Goal: Information Seeking & Learning: Learn about a topic

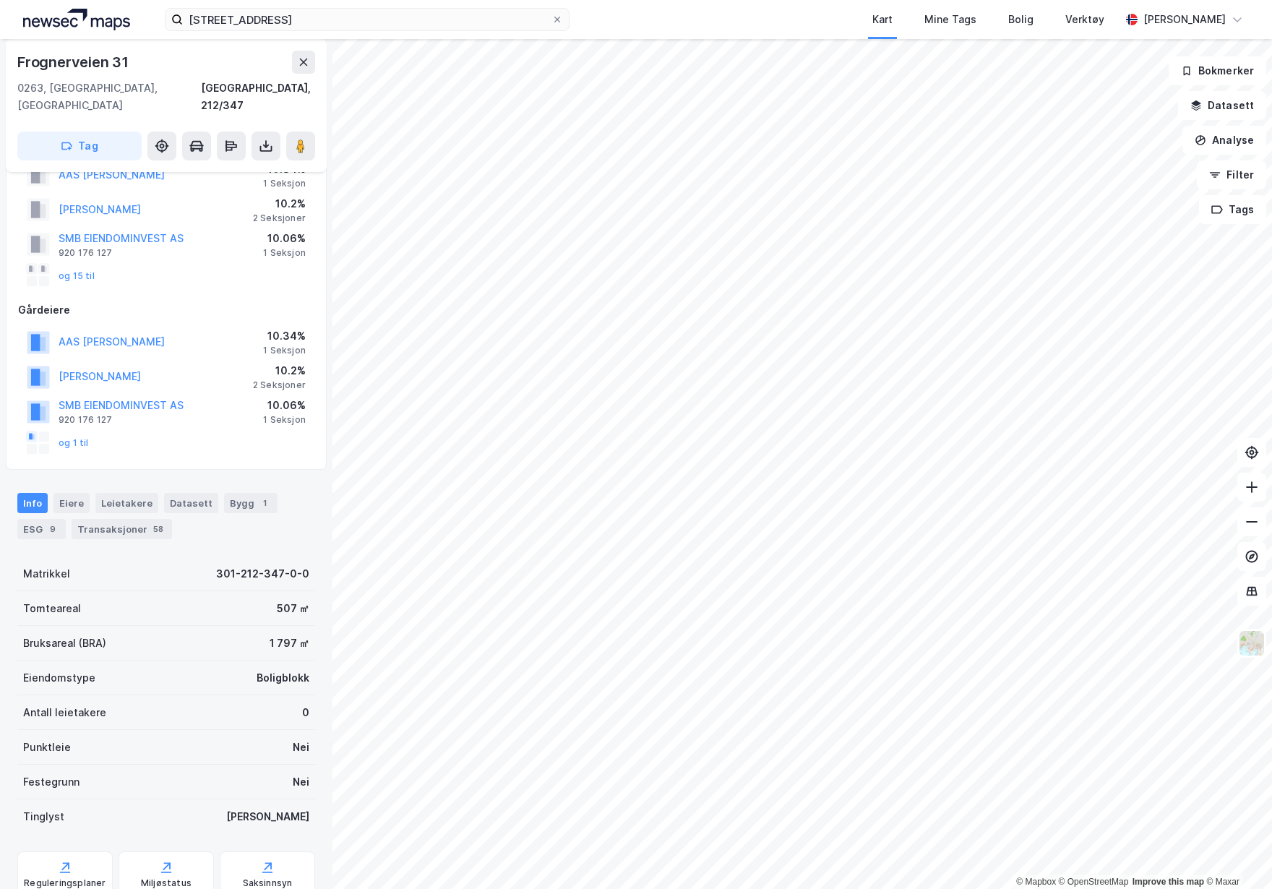
scroll to position [145, 0]
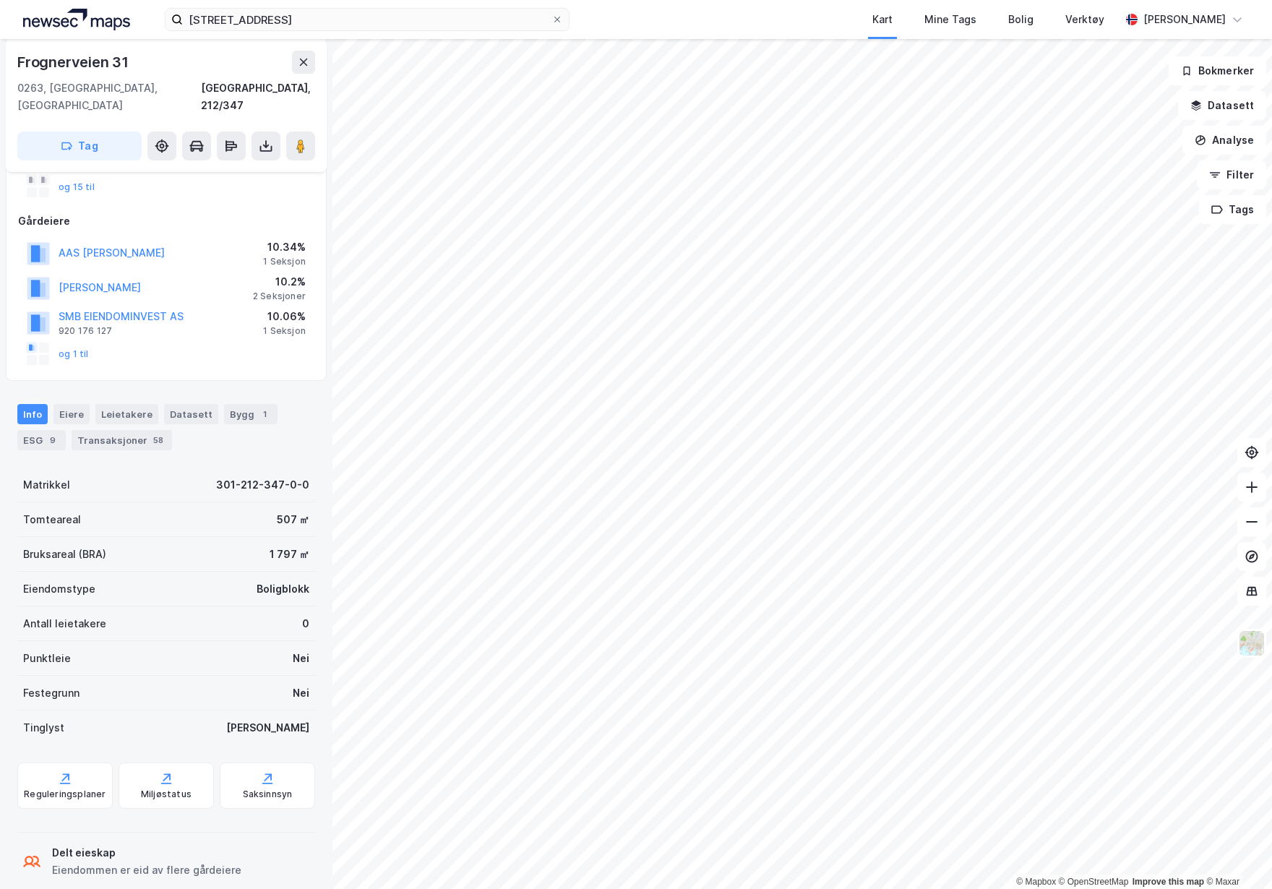
click at [257, 407] on div "1" at bounding box center [264, 414] width 14 height 14
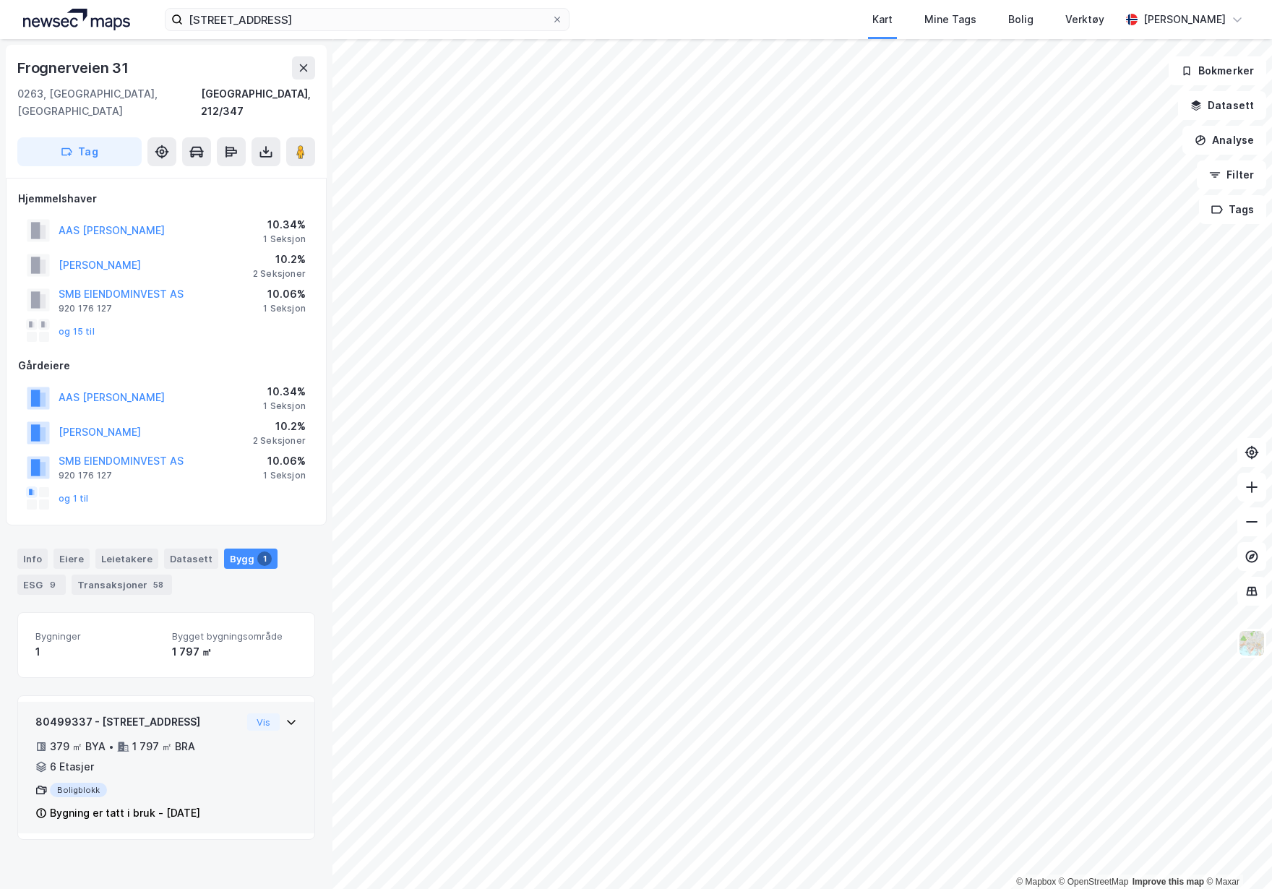
click at [36, 807] on icon at bounding box center [41, 813] width 12 height 12
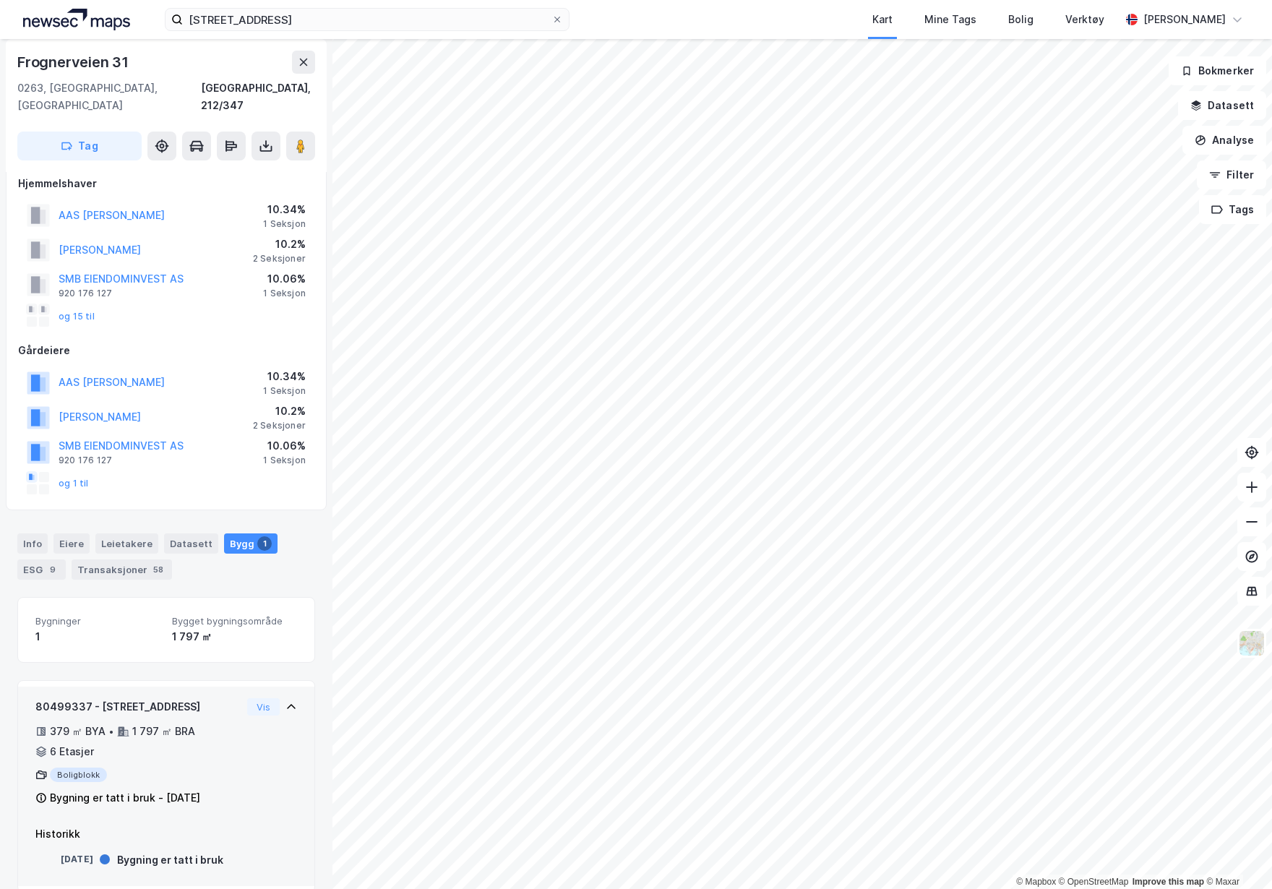
scroll to position [19, 0]
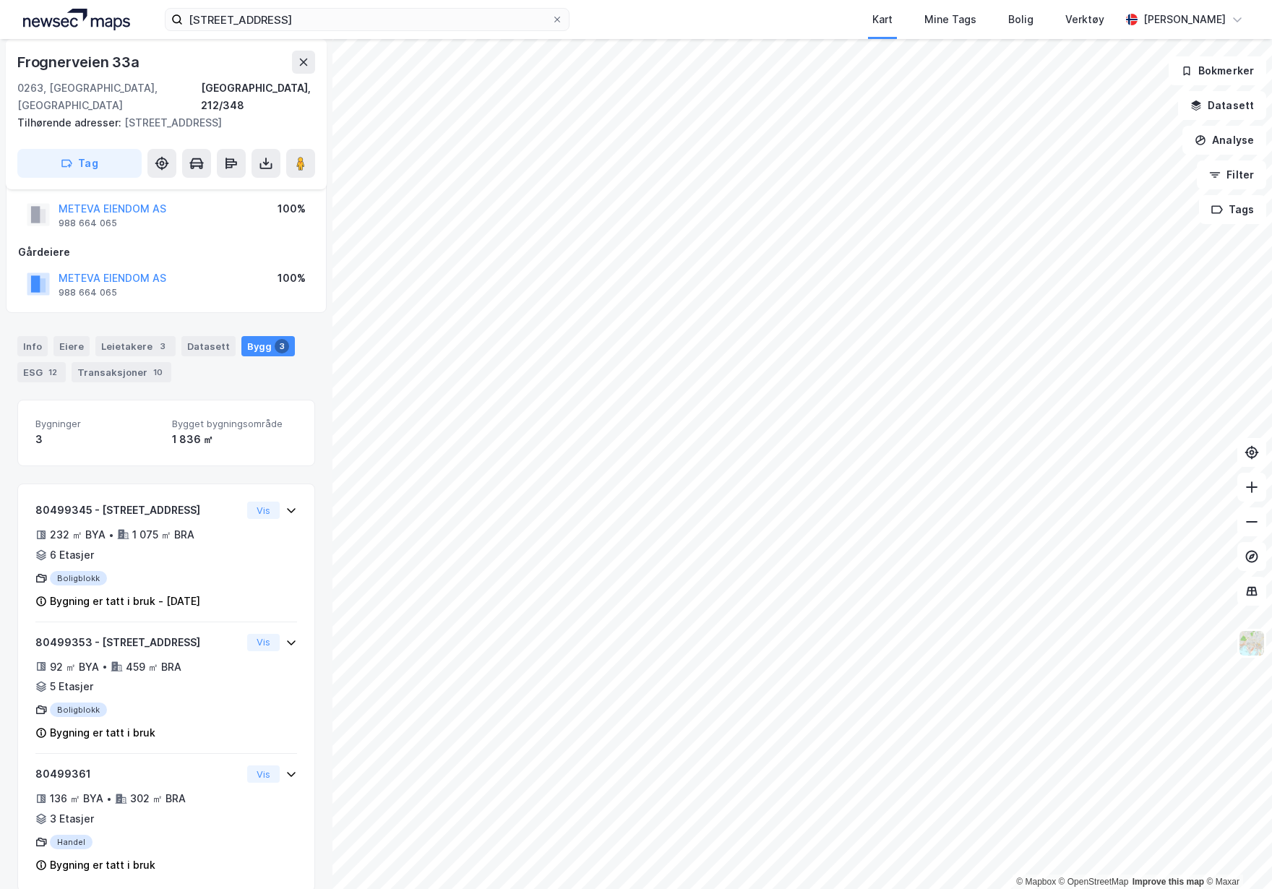
scroll to position [36, 0]
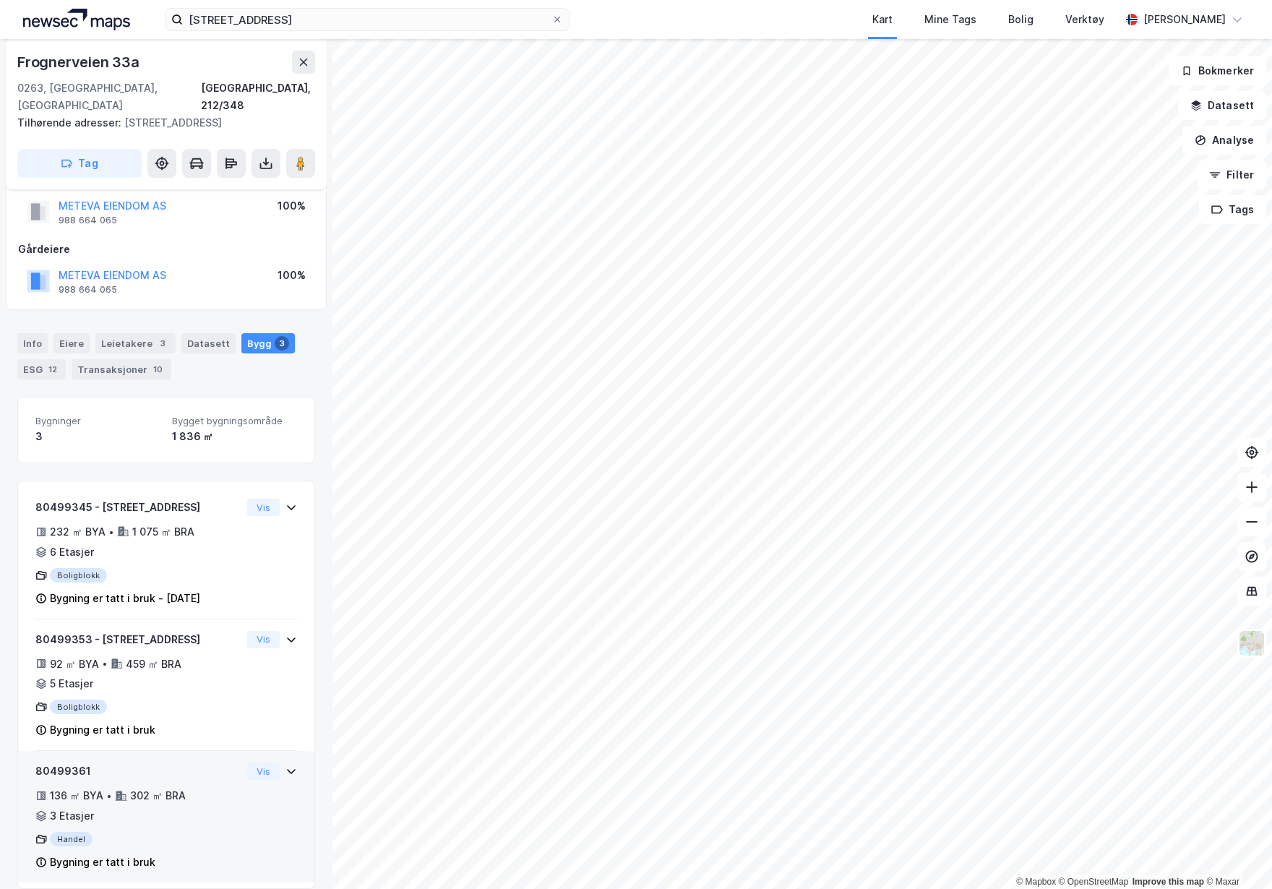
click at [228, 804] on div "136 ㎡ BYA • 302 ㎡ BRA • 3 Etasjer" at bounding box center [138, 806] width 206 height 38
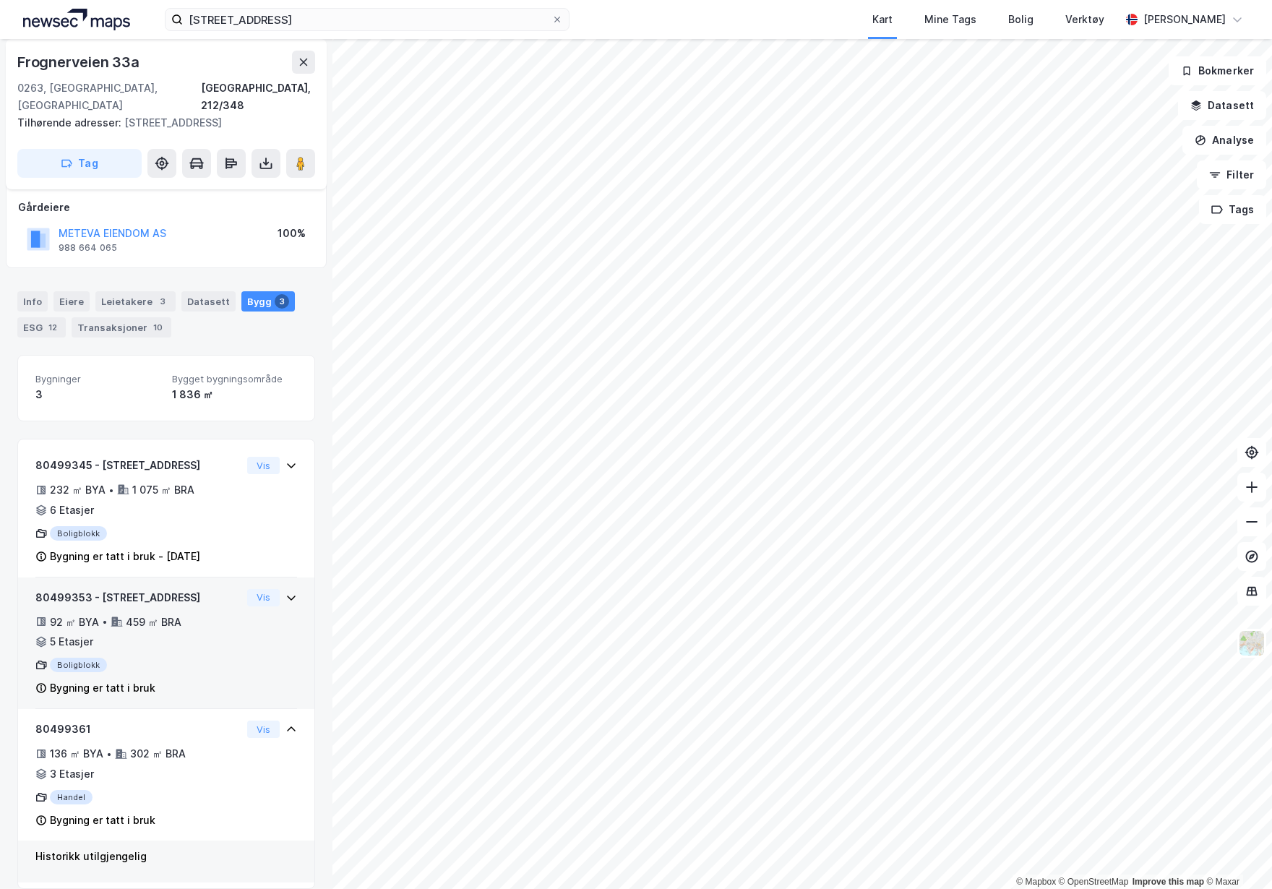
click at [218, 631] on div "92 ㎡ BYA • 459 ㎡ BRA • 5 Etasjer" at bounding box center [138, 633] width 206 height 38
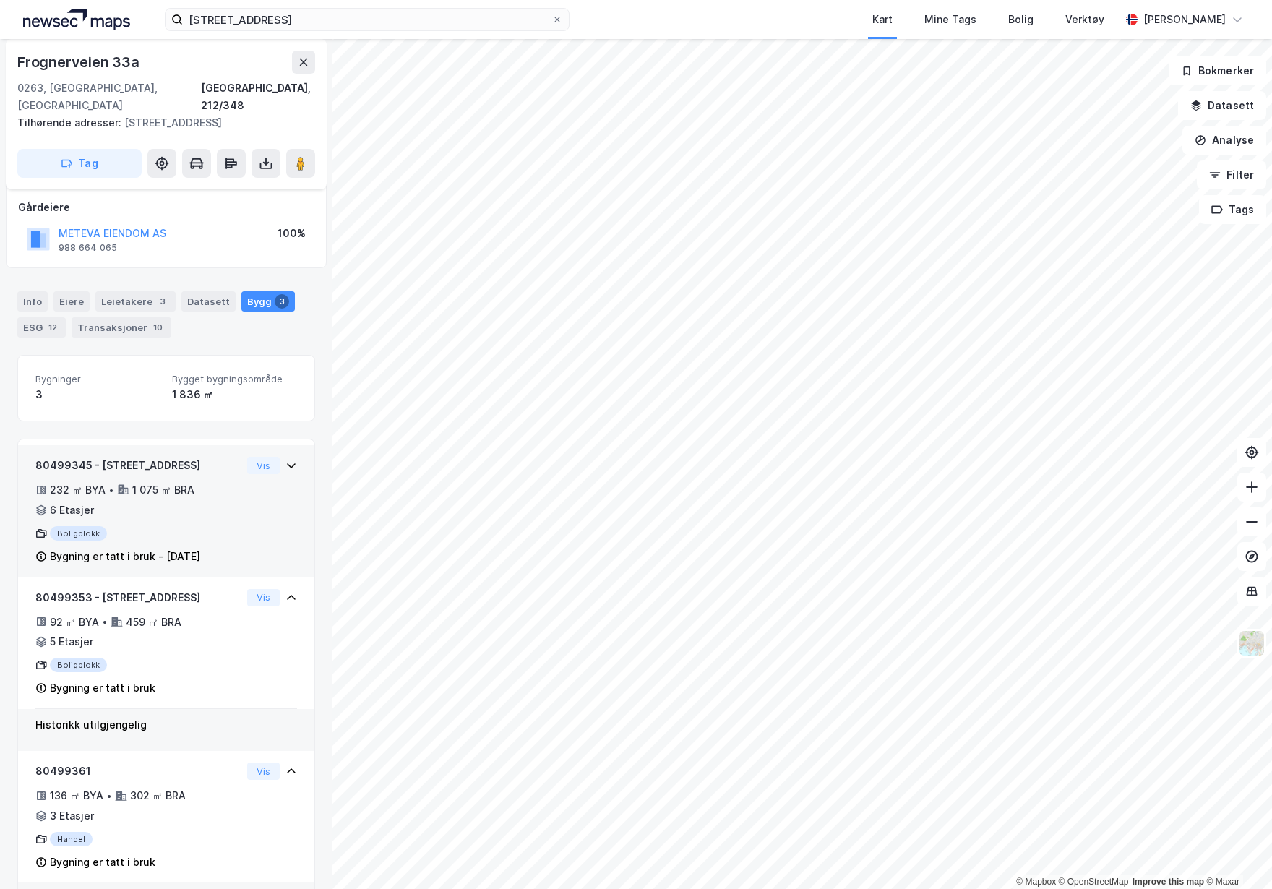
click at [180, 457] on div "80499345 - [STREET_ADDRESS]" at bounding box center [138, 465] width 206 height 17
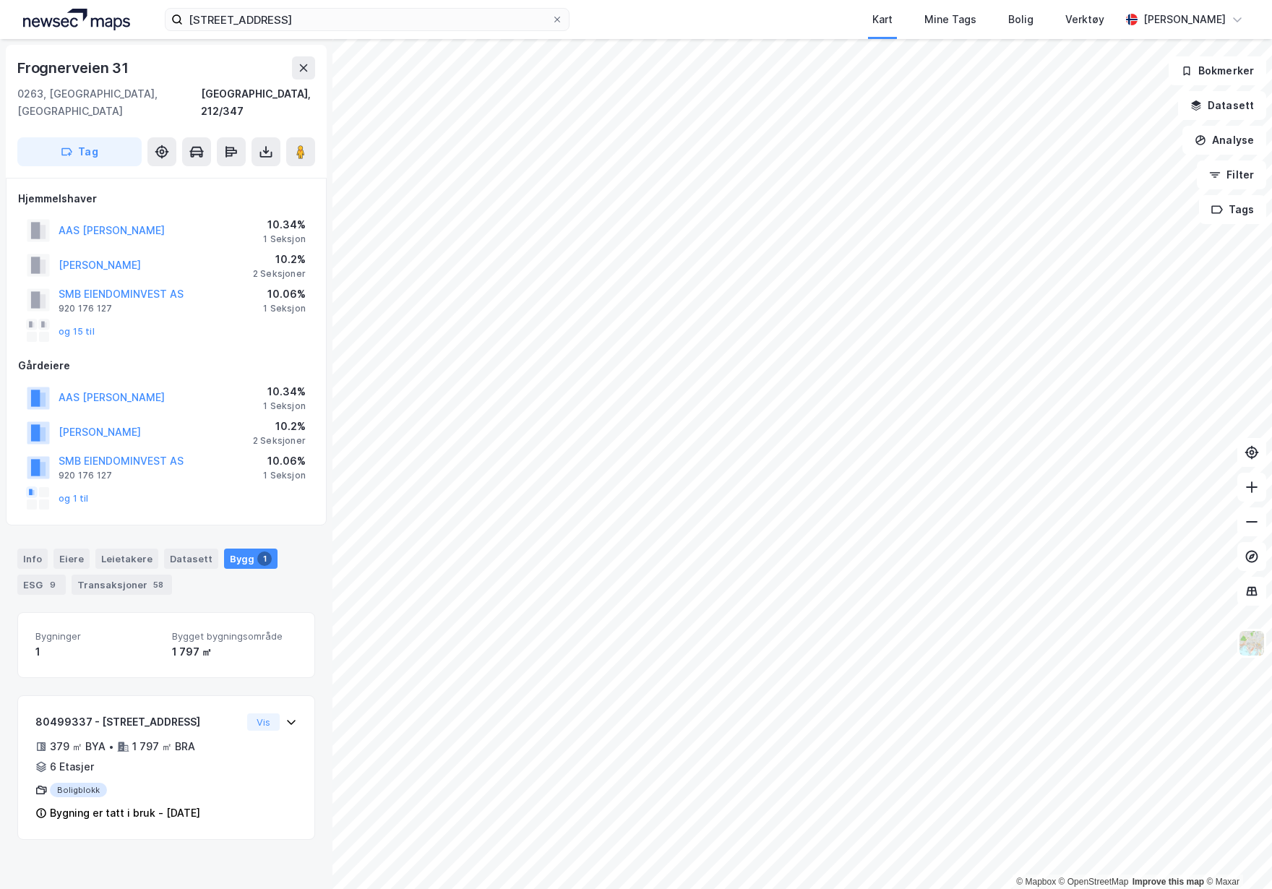
click at [270, 152] on icon at bounding box center [266, 155] width 12 height 6
click at [248, 198] on div "Last ned matrikkelrapport" at bounding box center [211, 204] width 119 height 12
click at [36, 549] on div "Info" at bounding box center [32, 559] width 30 height 20
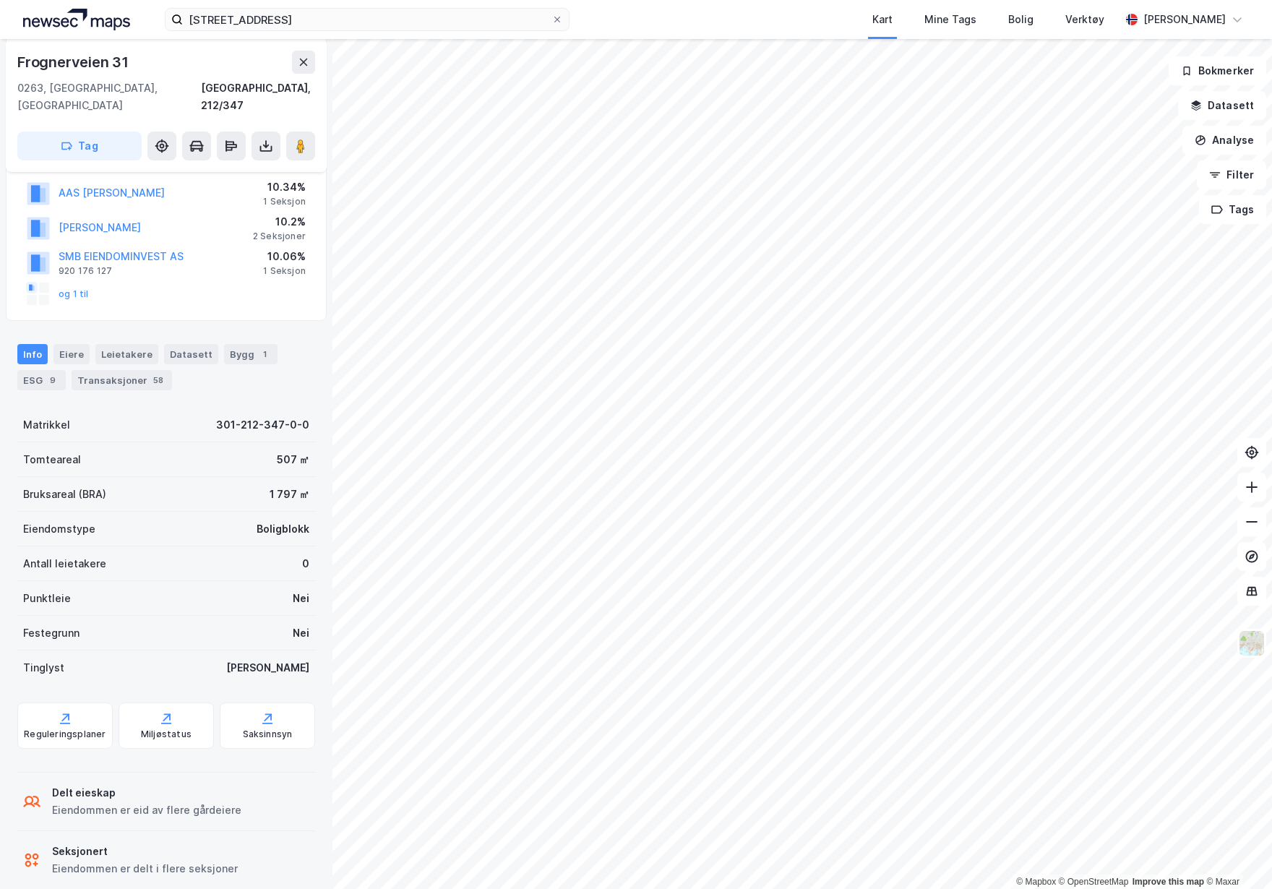
scroll to position [211, 0]
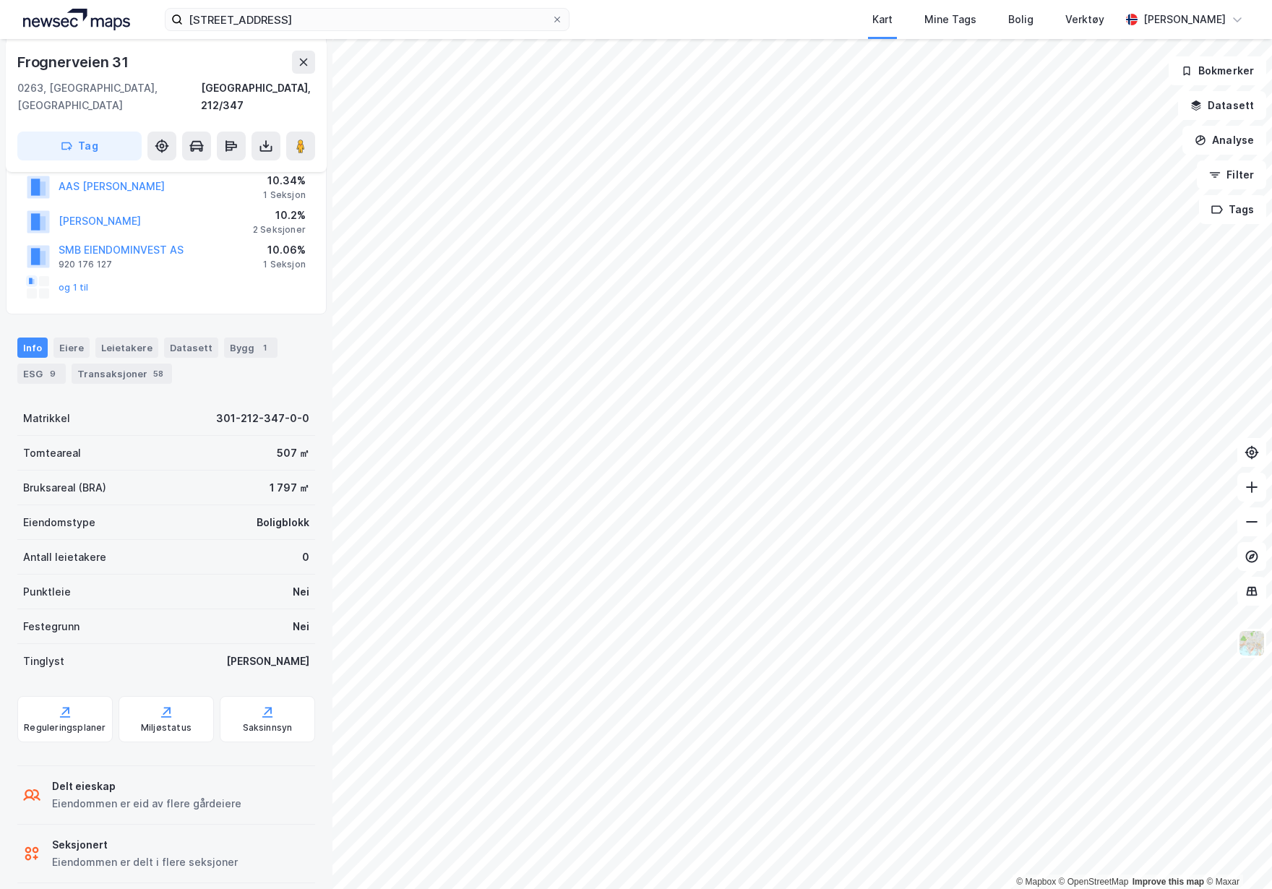
click at [70, 338] on div "Eiere" at bounding box center [71, 348] width 36 height 20
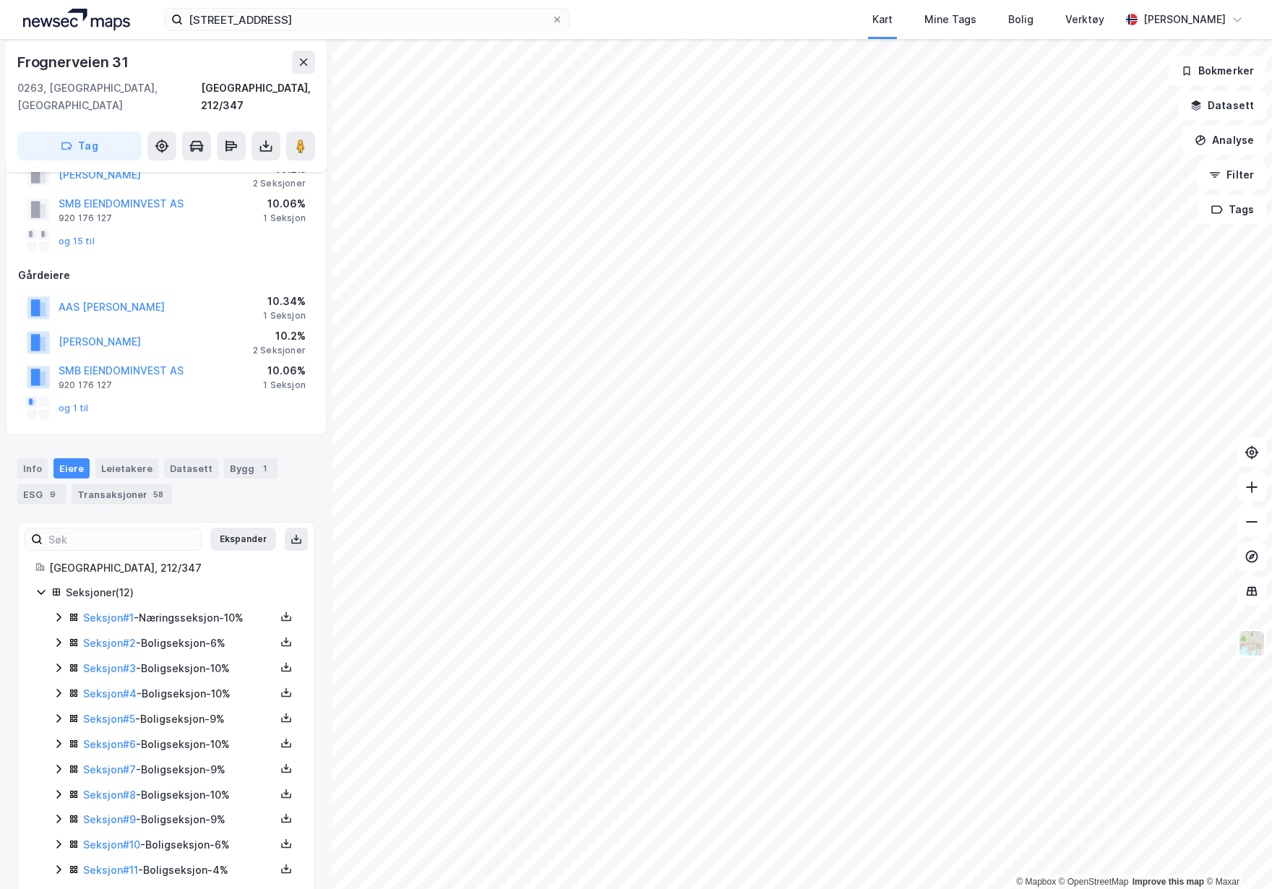
scroll to position [124, 0]
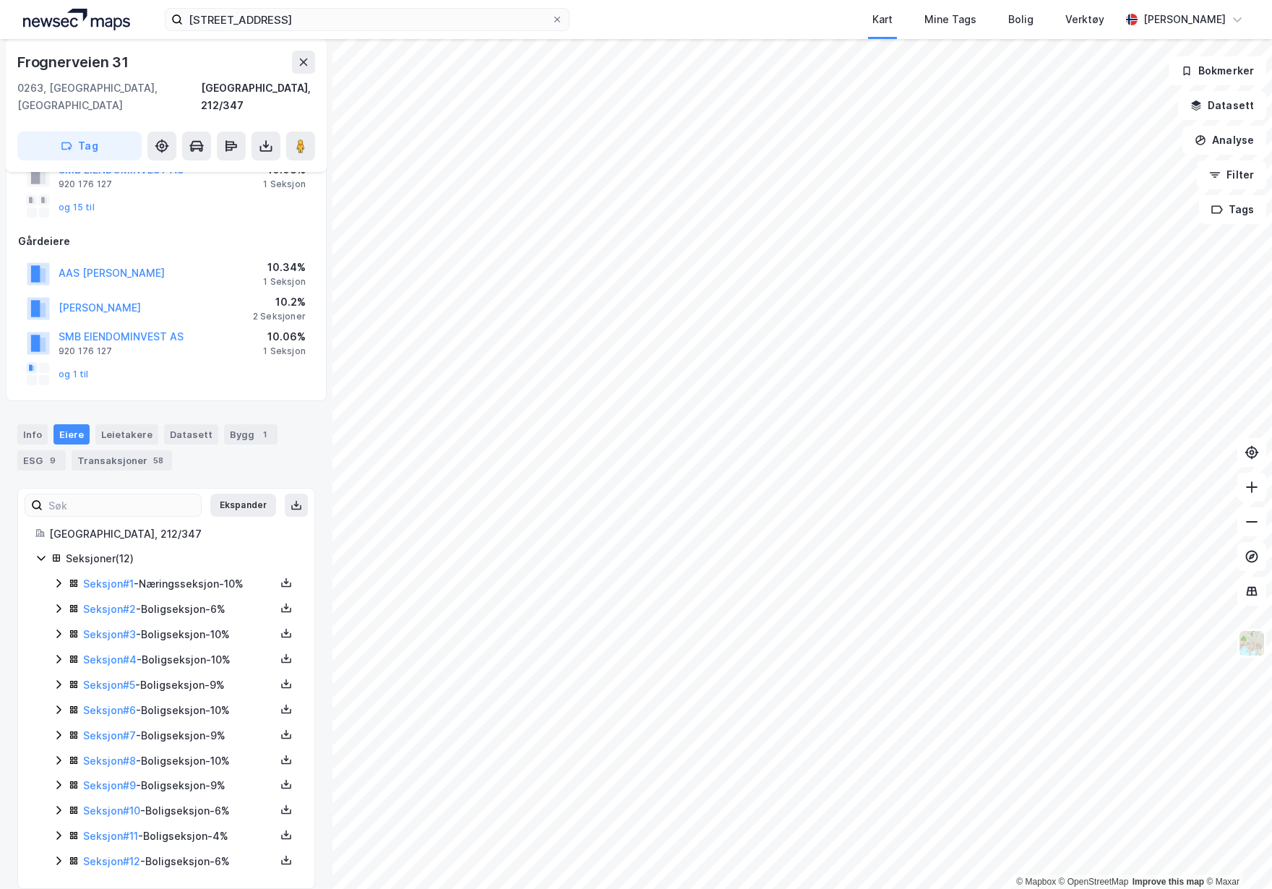
click at [124, 424] on div "Leietakere" at bounding box center [126, 434] width 63 height 20
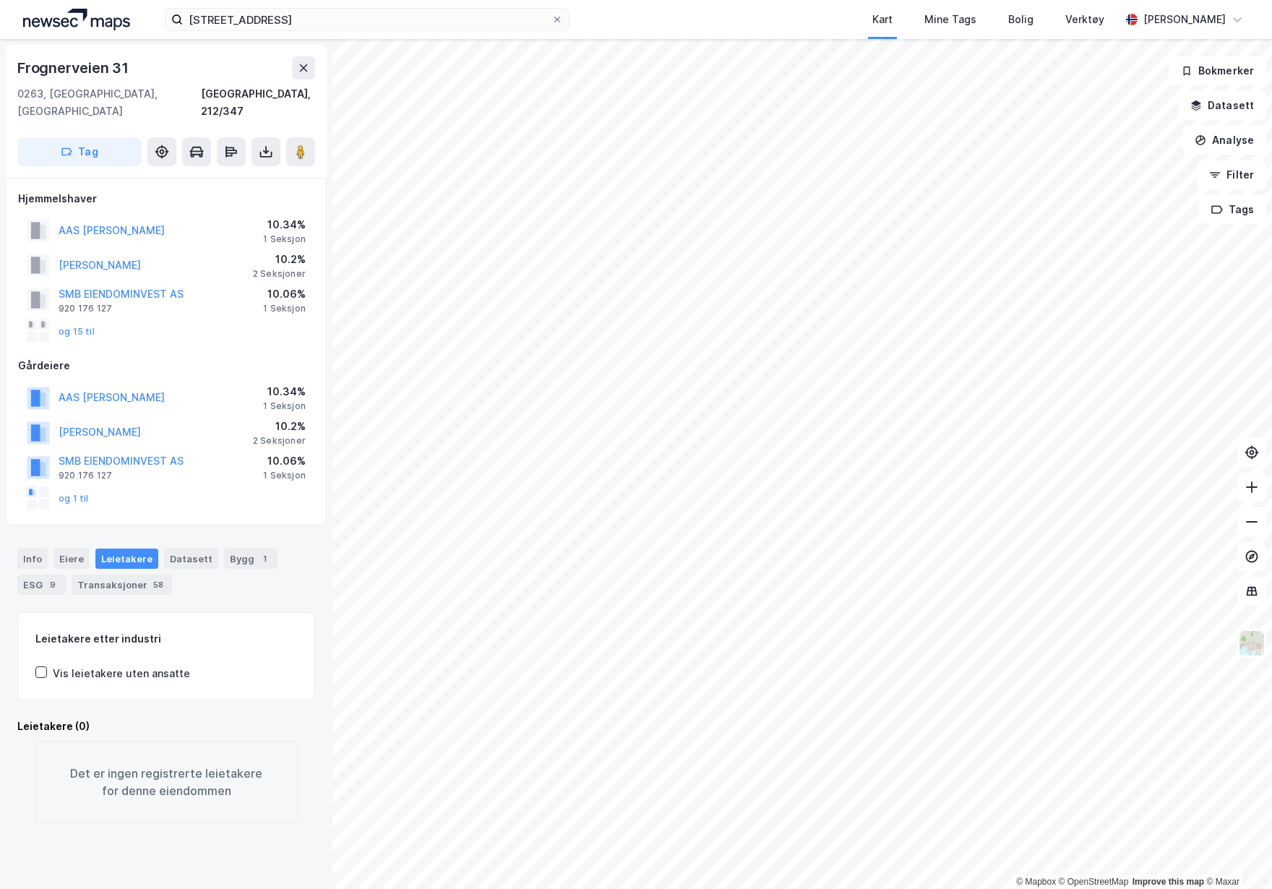
click at [200, 549] on div "Datasett" at bounding box center [191, 559] width 54 height 20
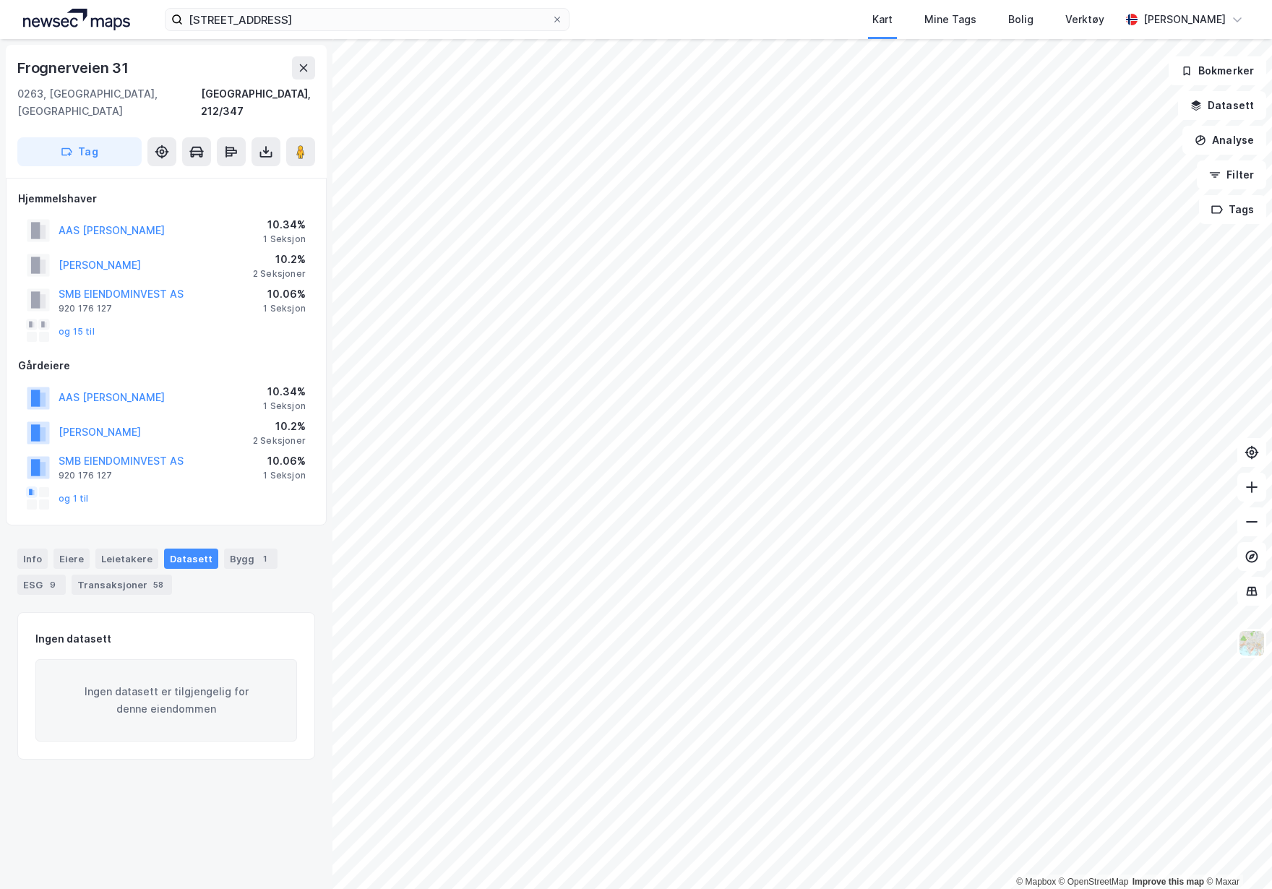
click at [236, 555] on div "Info [PERSON_NAME] Datasett Bygg 1 ESG 9 Transaksjoner 58" at bounding box center [166, 572] width 298 height 46
click at [244, 549] on div "Bygg 1" at bounding box center [250, 559] width 53 height 20
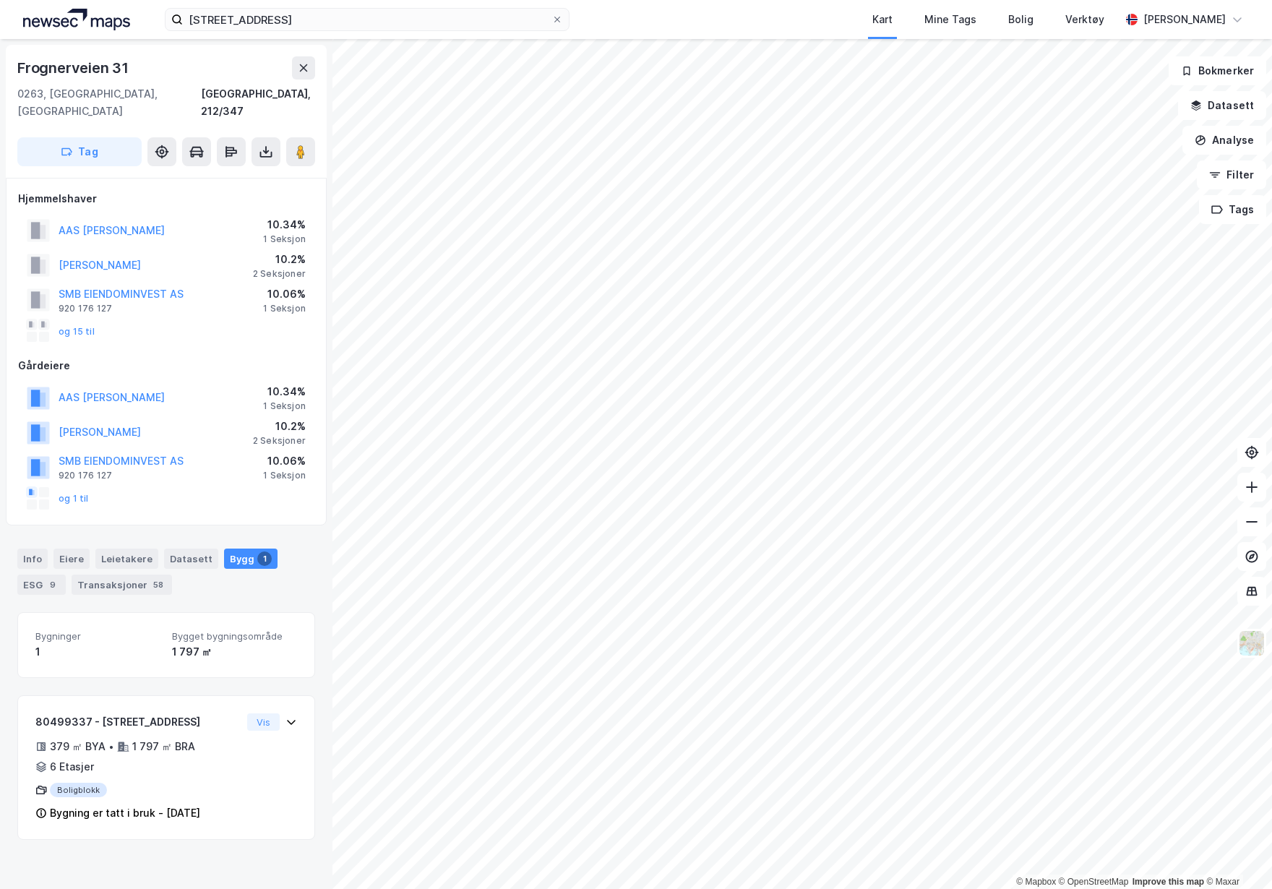
click at [36, 575] on div "ESG 9" at bounding box center [41, 585] width 48 height 20
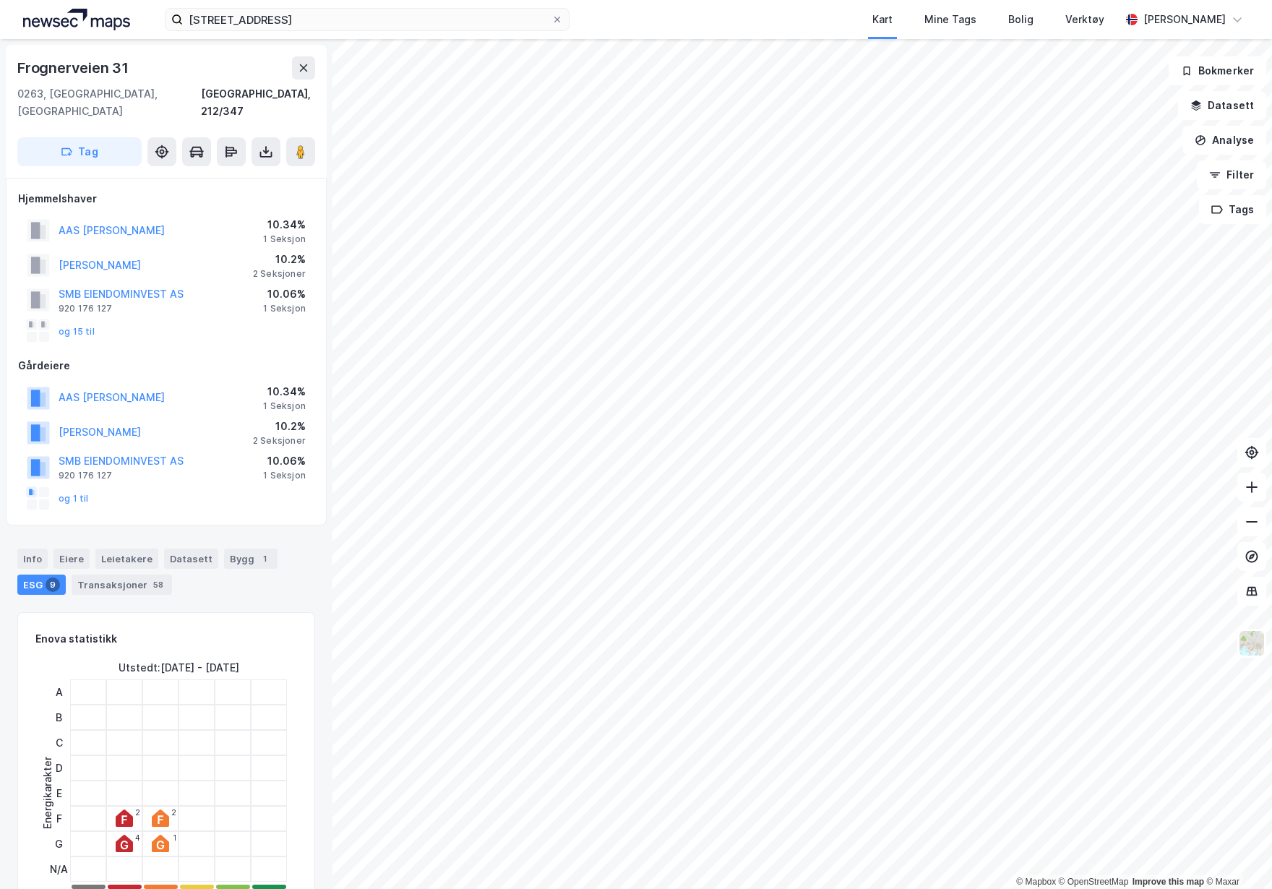
click at [110, 579] on div "Info [PERSON_NAME] Datasett Bygg 1 ESG 9 Transaksjoner 58" at bounding box center [166, 565] width 332 height 69
click at [119, 575] on div "Transaksjoner 58" at bounding box center [122, 585] width 100 height 20
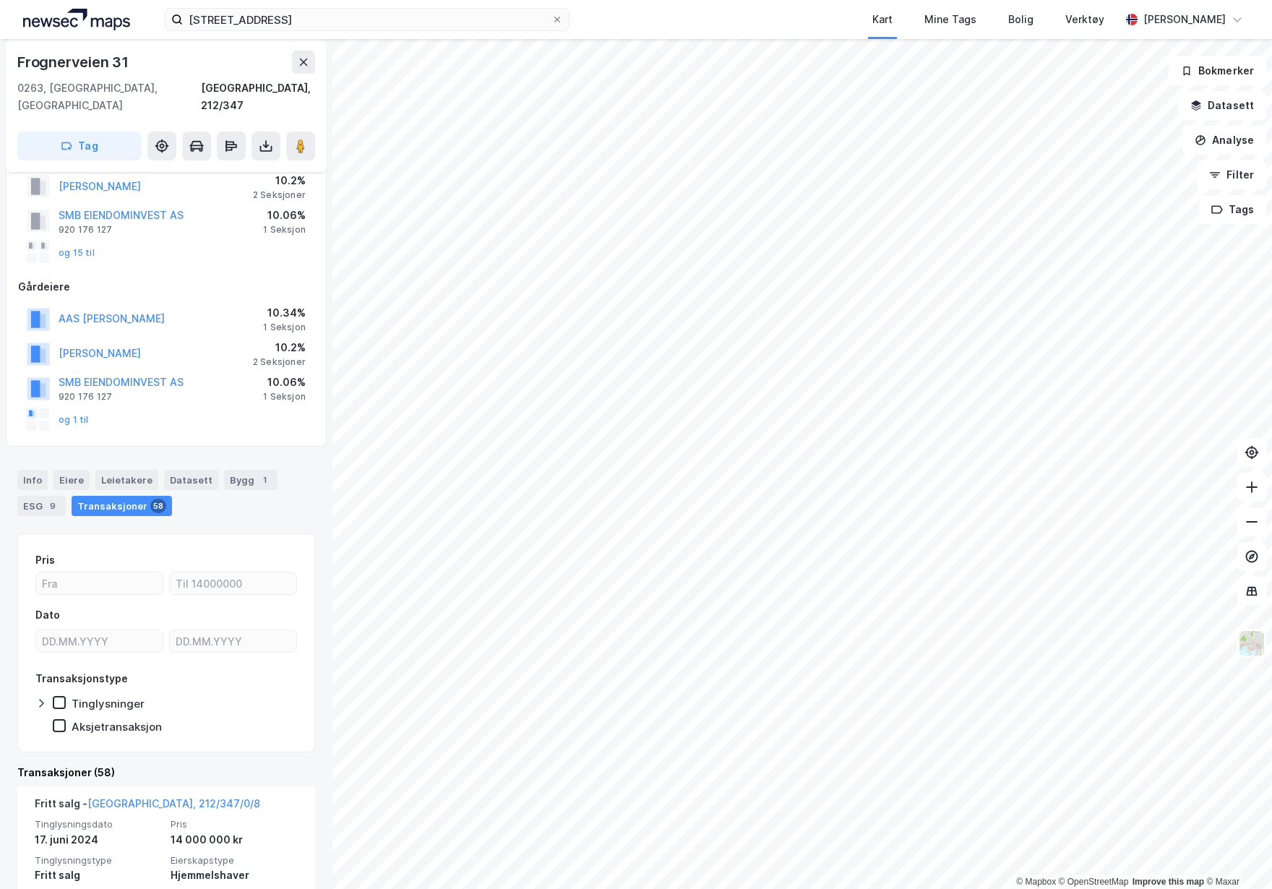
scroll to position [72, 0]
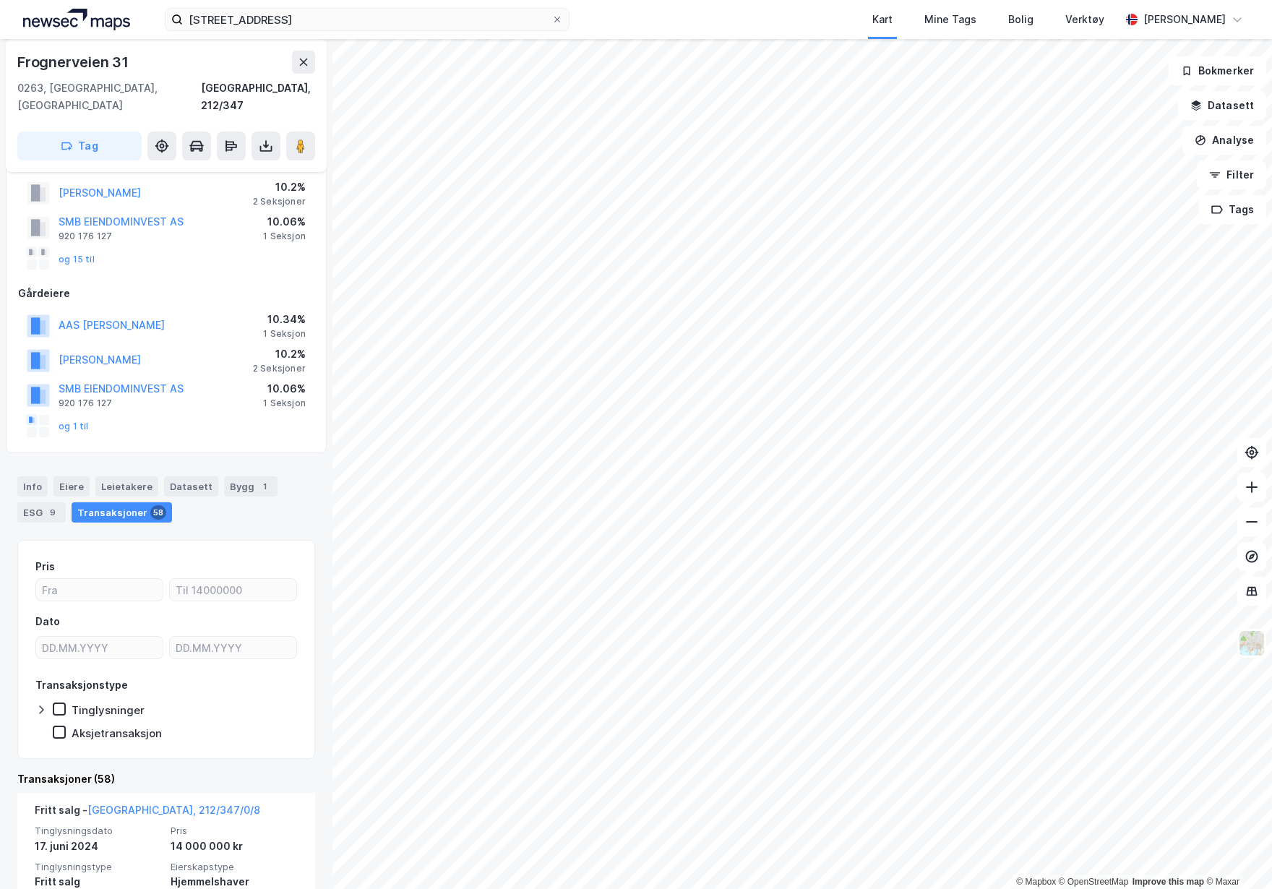
click at [249, 476] on div "Bygg 1" at bounding box center [250, 486] width 53 height 20
